Goal: Task Accomplishment & Management: Manage account settings

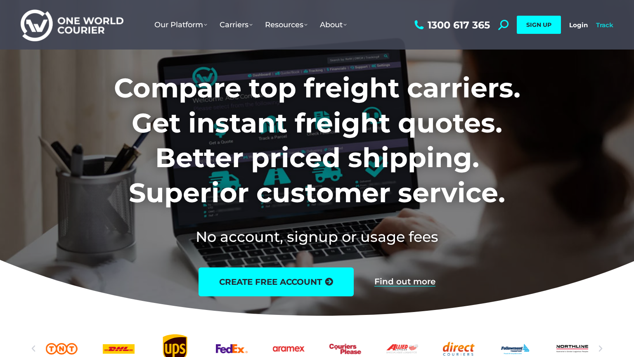
click at [597, 25] on link "Track" at bounding box center [604, 25] width 17 height 8
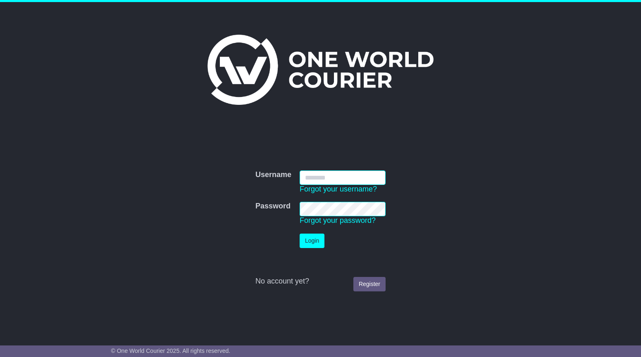
type input "**********"
click at [312, 241] on button "Login" at bounding box center [311, 241] width 25 height 14
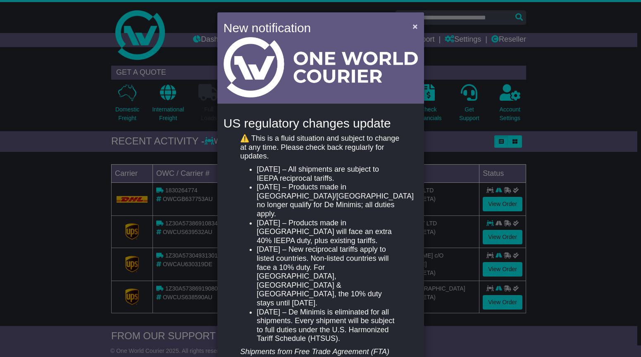
click at [412, 25] on span "×" at bounding box center [414, 26] width 5 height 10
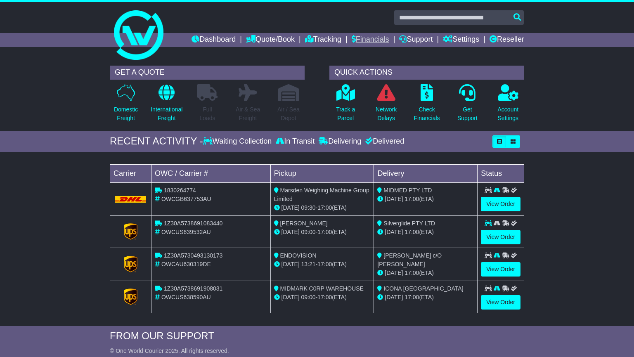
click at [374, 38] on link "Financials" at bounding box center [371, 40] width 38 height 14
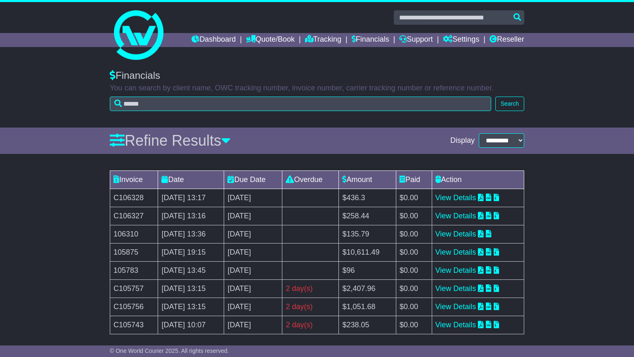
scroll to position [42, 0]
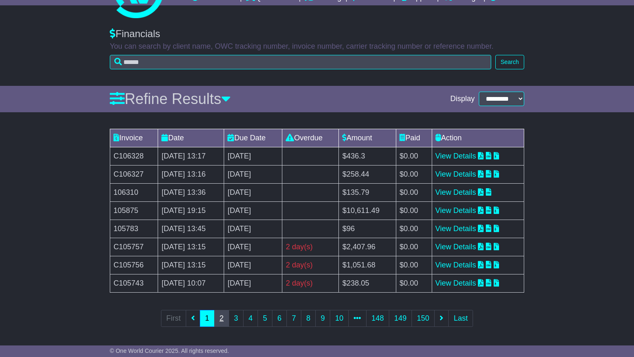
click at [223, 324] on link "2" at bounding box center [221, 318] width 15 height 17
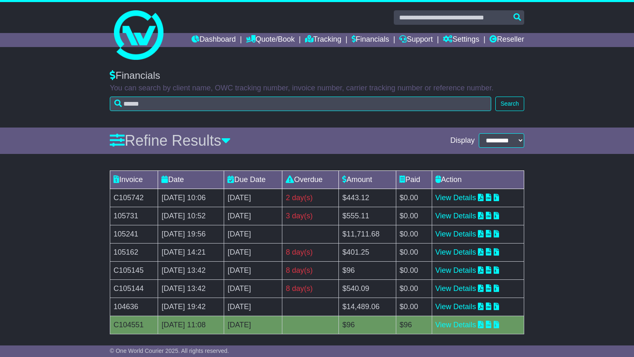
scroll to position [16, 0]
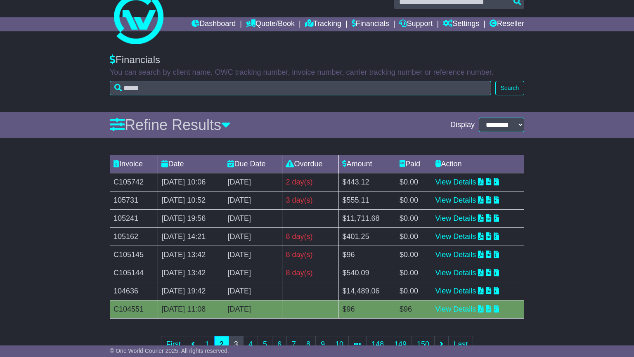
click at [241, 336] on link "3" at bounding box center [236, 344] width 15 height 17
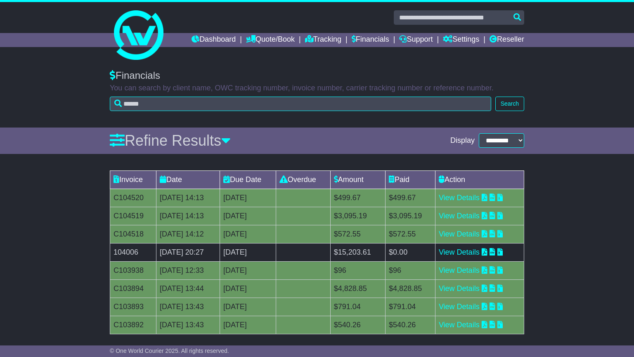
scroll to position [42, 0]
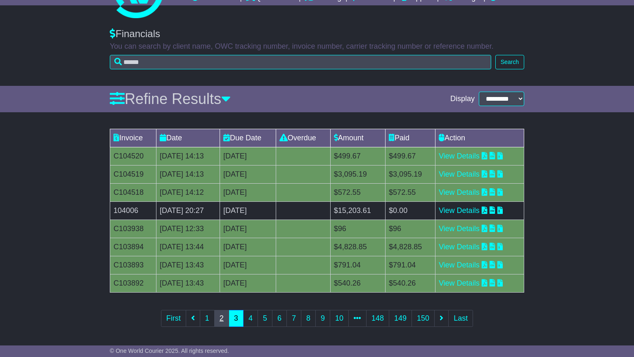
click at [217, 315] on link "2" at bounding box center [221, 318] width 15 height 17
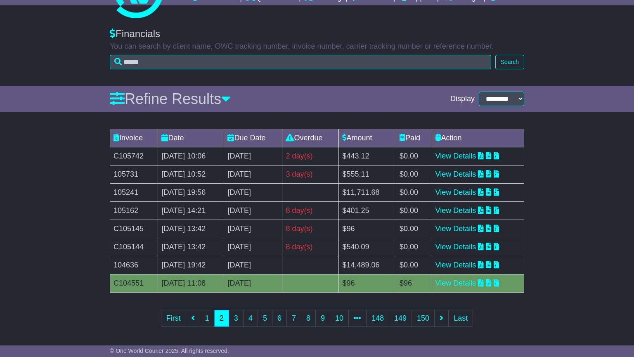
click at [237, 322] on link "3" at bounding box center [236, 318] width 15 height 17
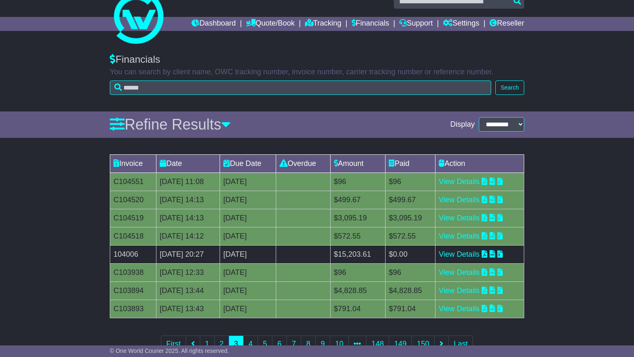
scroll to position [35, 0]
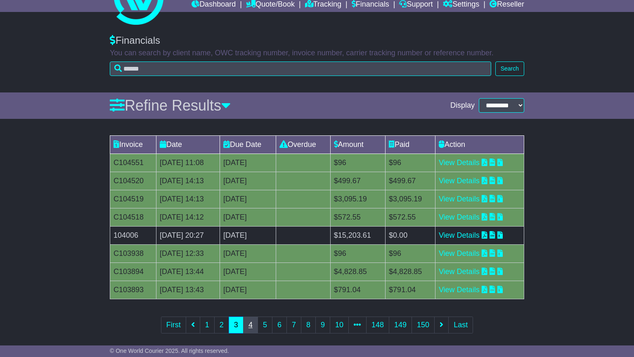
click at [253, 330] on link "4" at bounding box center [250, 325] width 15 height 17
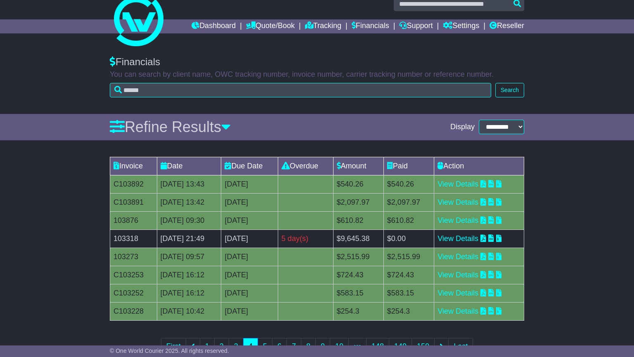
scroll to position [42, 0]
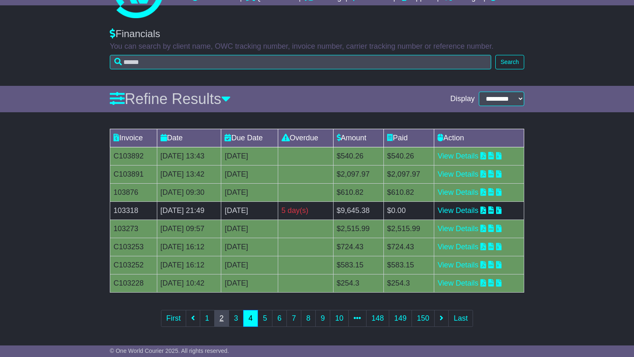
click at [221, 319] on link "2" at bounding box center [221, 318] width 15 height 17
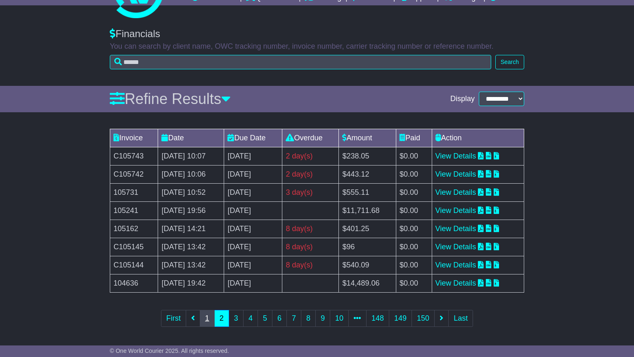
click at [209, 318] on link "1" at bounding box center [207, 318] width 15 height 17
